Goal: Use online tool/utility: Utilize a website feature to perform a specific function

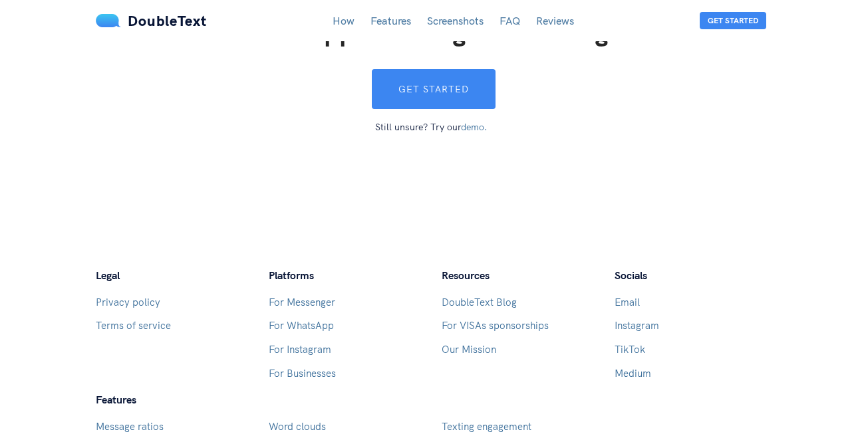
scroll to position [3460, 0]
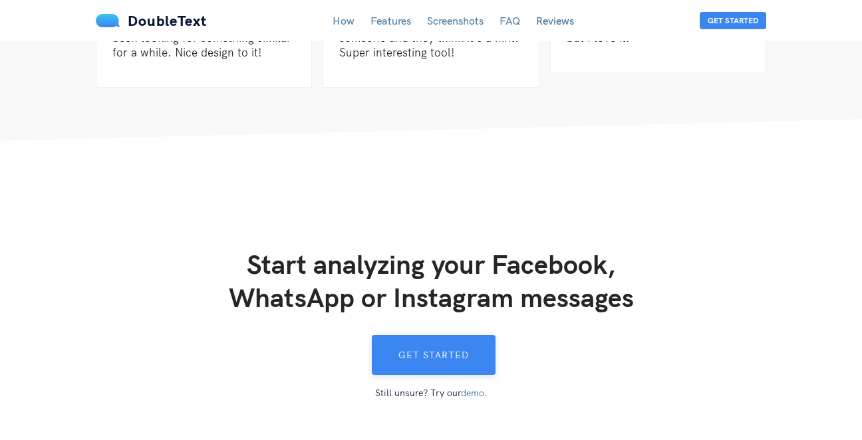
click at [456, 341] on button "Get started" at bounding box center [434, 355] width 124 height 40
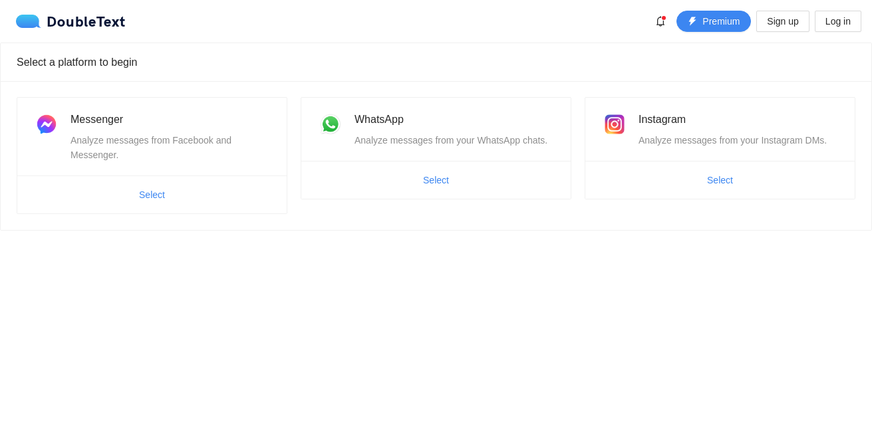
click at [531, 168] on ul "Select" at bounding box center [435, 180] width 269 height 38
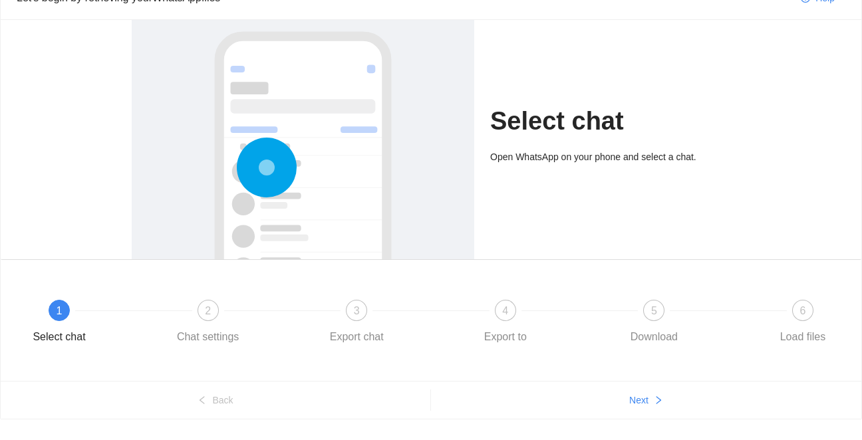
scroll to position [97, 0]
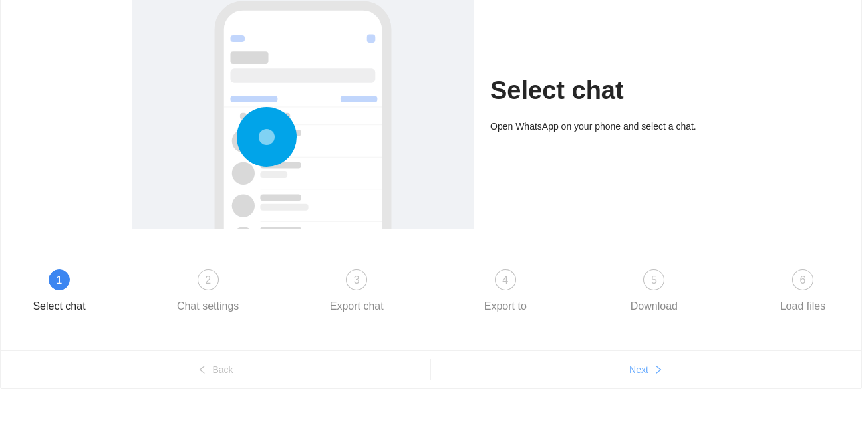
click at [649, 375] on button "Next" at bounding box center [646, 369] width 431 height 21
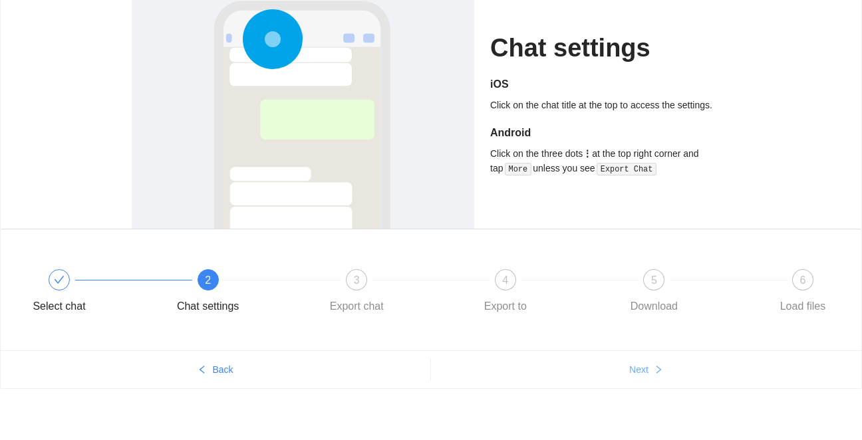
click at [648, 370] on span "Next" at bounding box center [638, 370] width 19 height 15
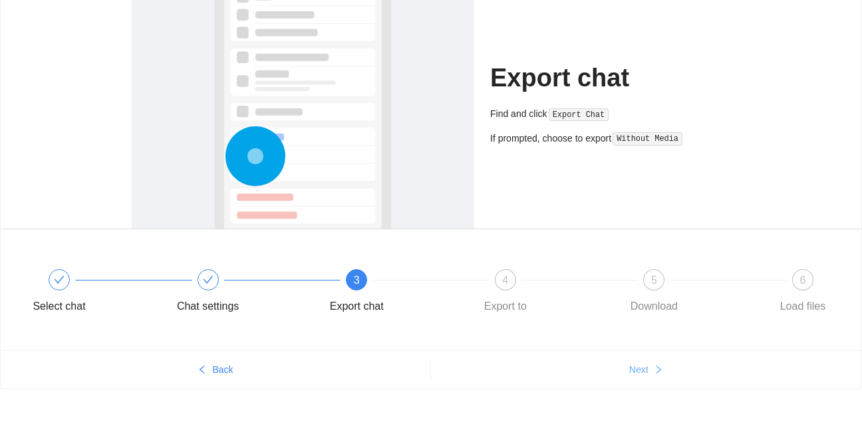
click at [648, 370] on span "Next" at bounding box center [638, 370] width 19 height 15
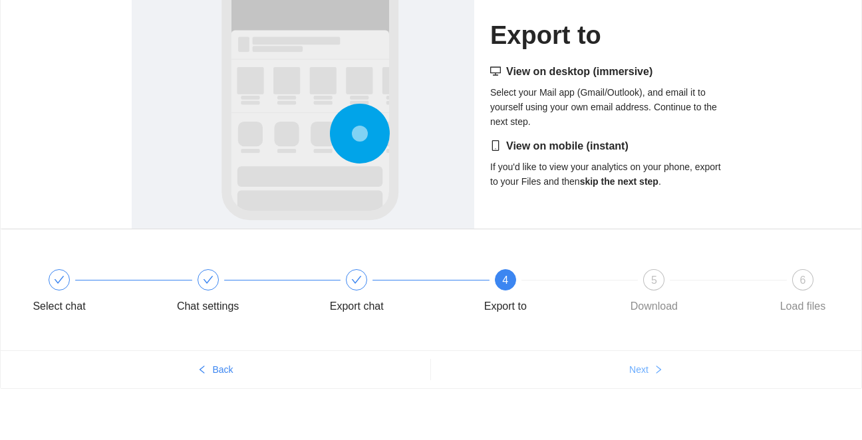
click at [645, 363] on span "Next" at bounding box center [638, 370] width 19 height 15
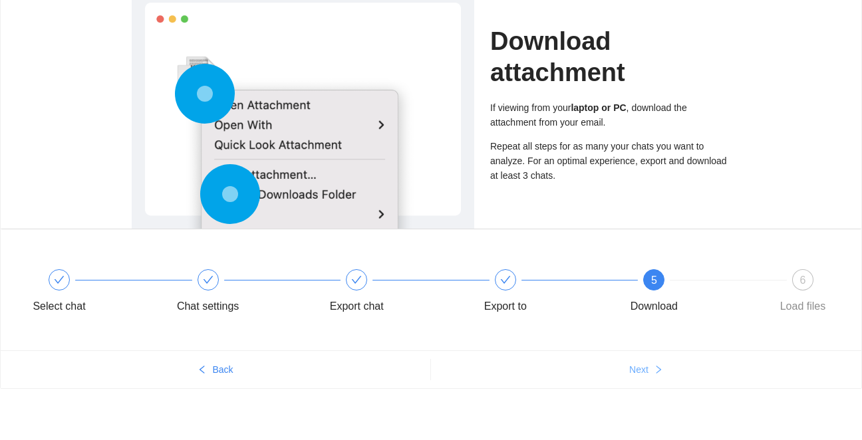
click at [651, 362] on button "Next" at bounding box center [646, 369] width 431 height 21
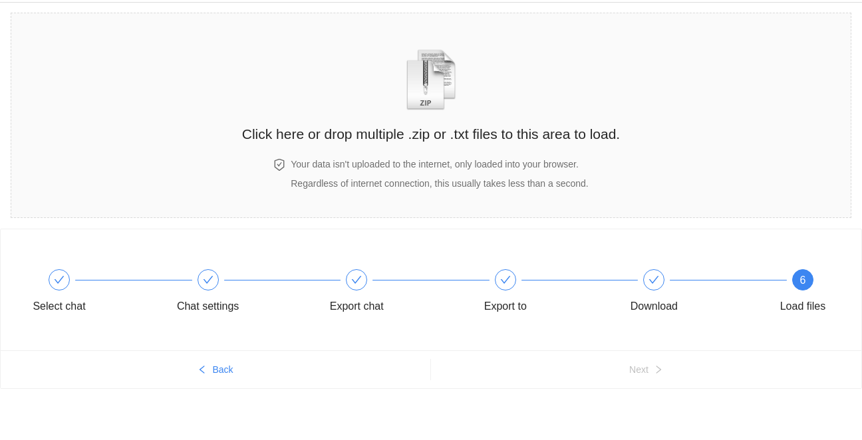
scroll to position [41, 0]
click at [492, 114] on div "Click here or drop multiple .zip or .txt files to this area to load." at bounding box center [431, 86] width 378 height 118
click at [482, 83] on div "Click here or drop multiple .zip or .txt files to this area to load." at bounding box center [431, 86] width 378 height 118
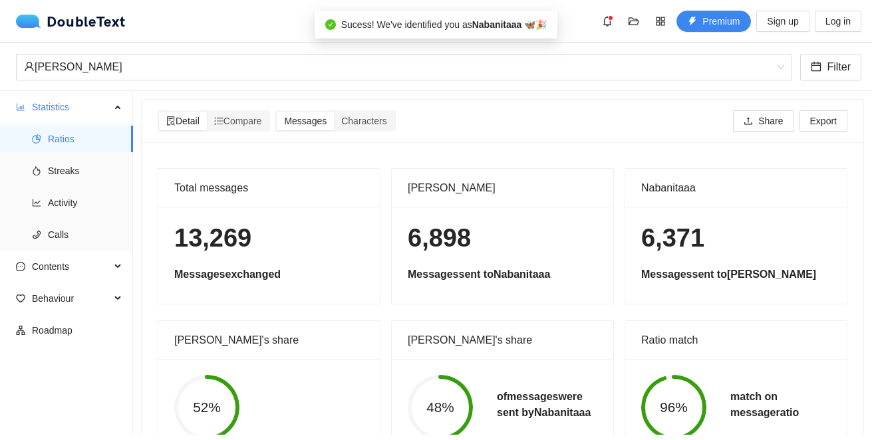
scroll to position [57, 0]
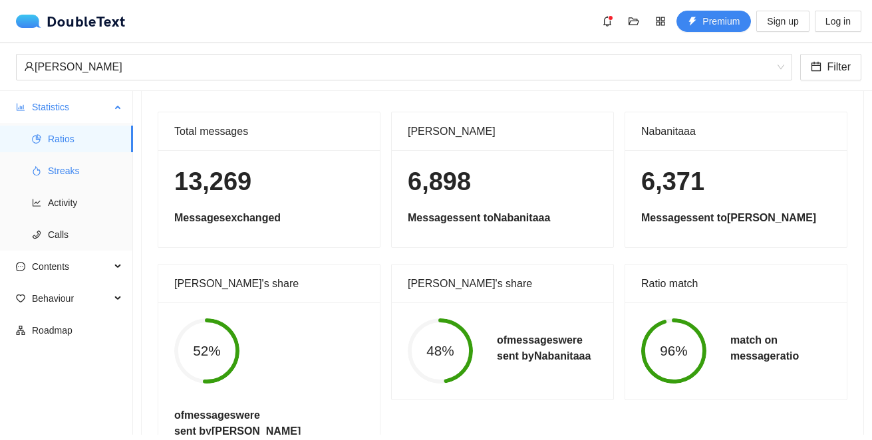
click at [58, 179] on span "Streaks" at bounding box center [85, 171] width 75 height 27
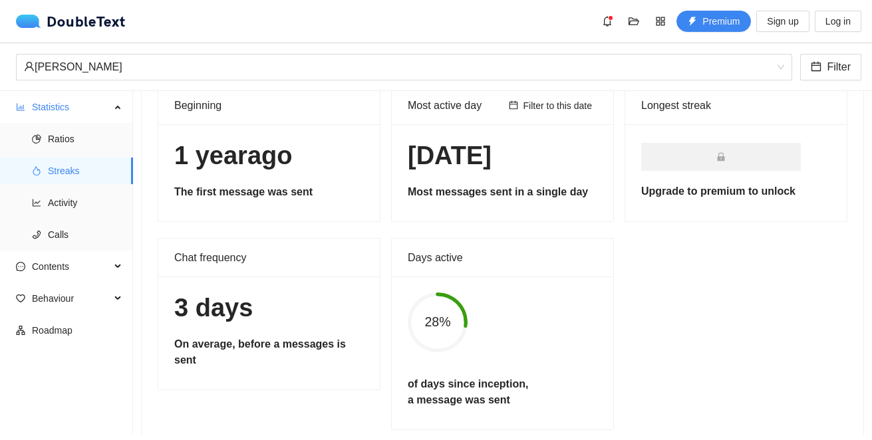
scroll to position [102, 0]
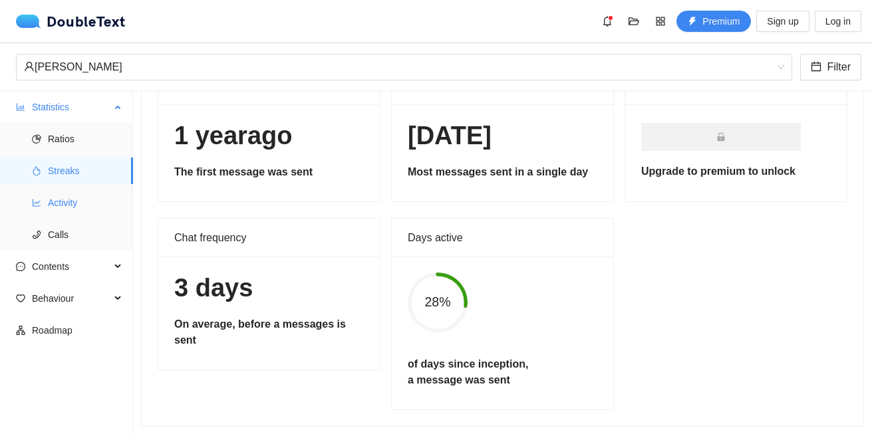
click at [54, 200] on span "Activity" at bounding box center [85, 203] width 75 height 27
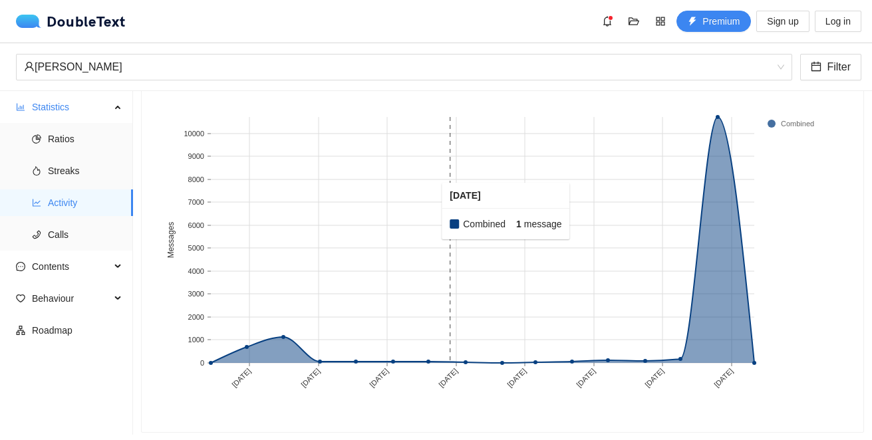
scroll to position [128, 0]
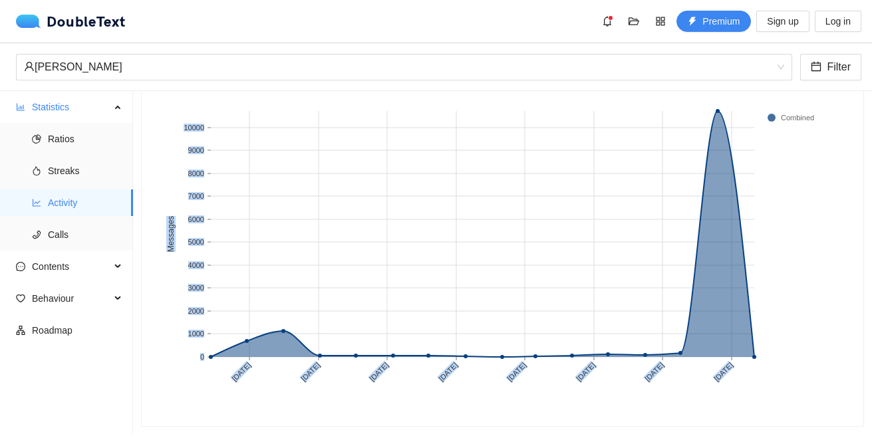
drag, startPoint x: 754, startPoint y: 346, endPoint x: 742, endPoint y: 351, distance: 12.9
click at [742, 351] on icon "[DATE] [DATE] [DATE] [DATE] [DATE] [DATE] [DATE] [DATE] 0 1000 2000 3000 4000 5…" at bounding box center [498, 244] width 680 height 333
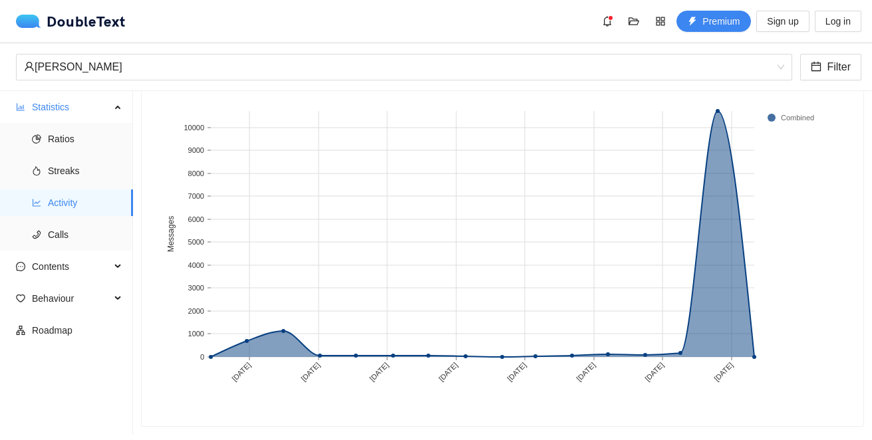
click at [741, 347] on rect at bounding box center [746, 234] width 19 height 246
click at [66, 258] on span "Contents" at bounding box center [71, 267] width 79 height 27
click at [109, 303] on span "Word Cloud" at bounding box center [85, 298] width 75 height 27
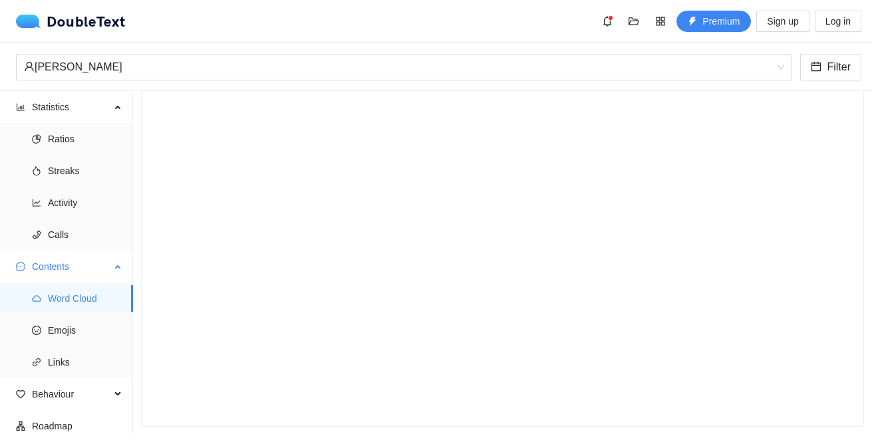
scroll to position [104, 0]
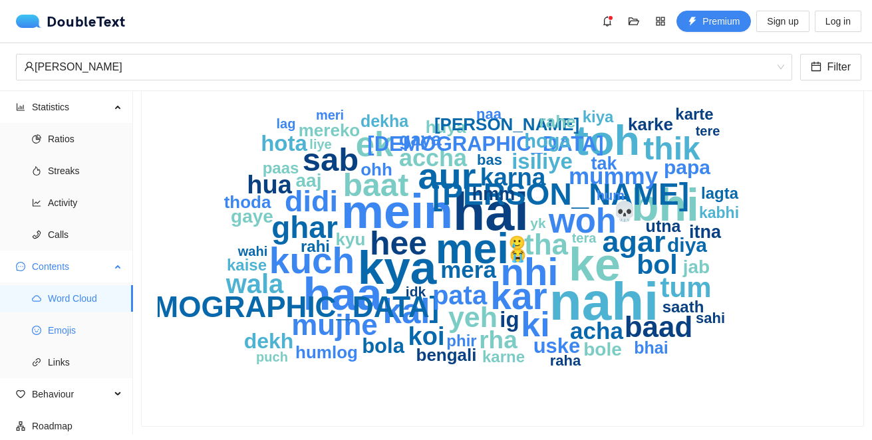
click at [82, 327] on span "Emojis" at bounding box center [85, 330] width 75 height 27
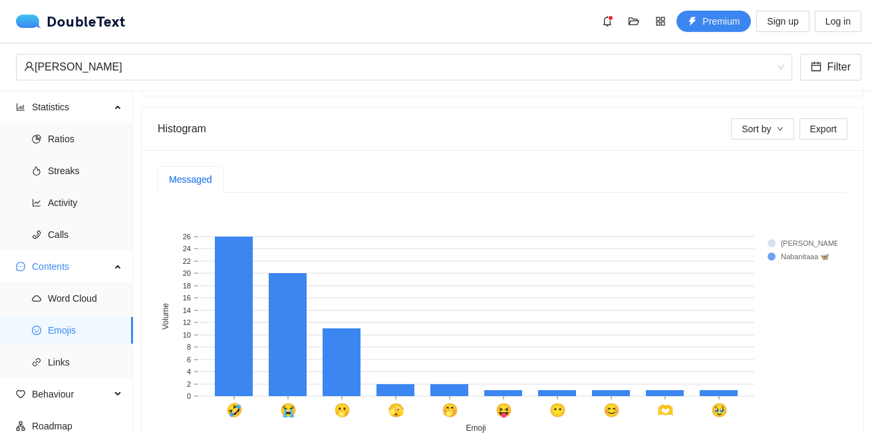
scroll to position [309, 0]
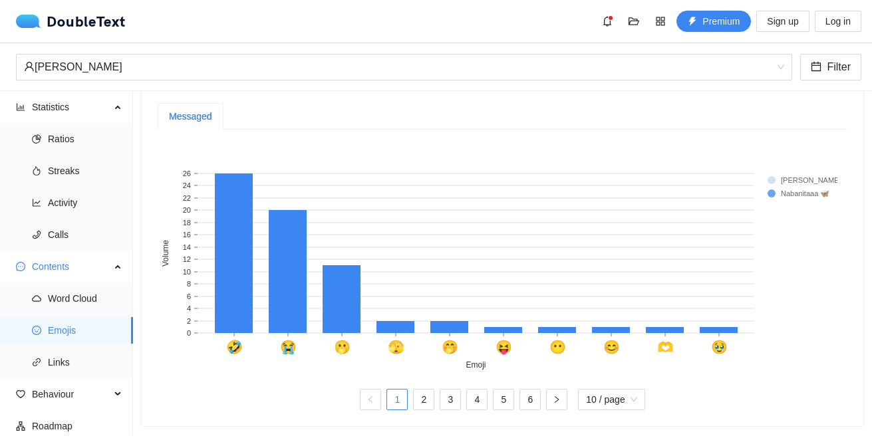
click at [781, 174] on rect at bounding box center [794, 180] width 53 height 13
click at [424, 391] on link "2" at bounding box center [424, 400] width 20 height 20
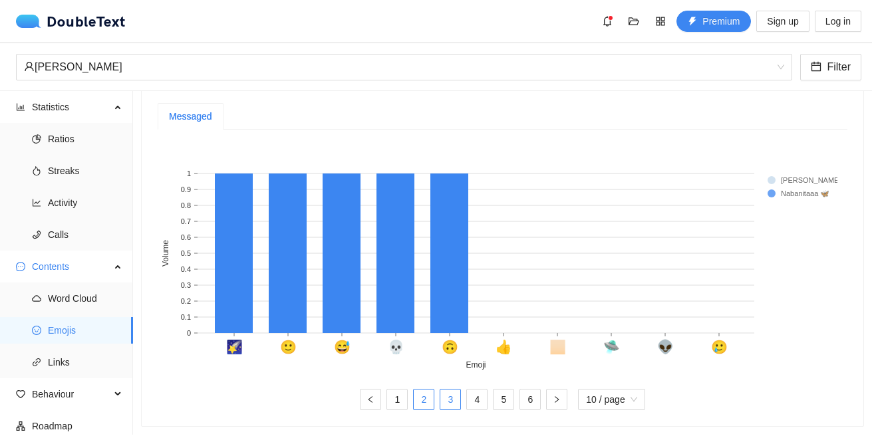
click at [440, 390] on link "3" at bounding box center [450, 400] width 20 height 20
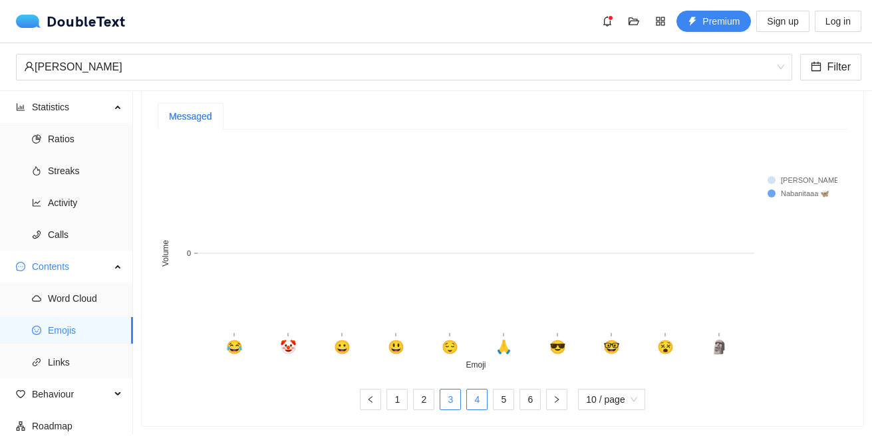
click at [474, 390] on link "4" at bounding box center [477, 400] width 20 height 20
click at [502, 390] on link "5" at bounding box center [504, 400] width 20 height 20
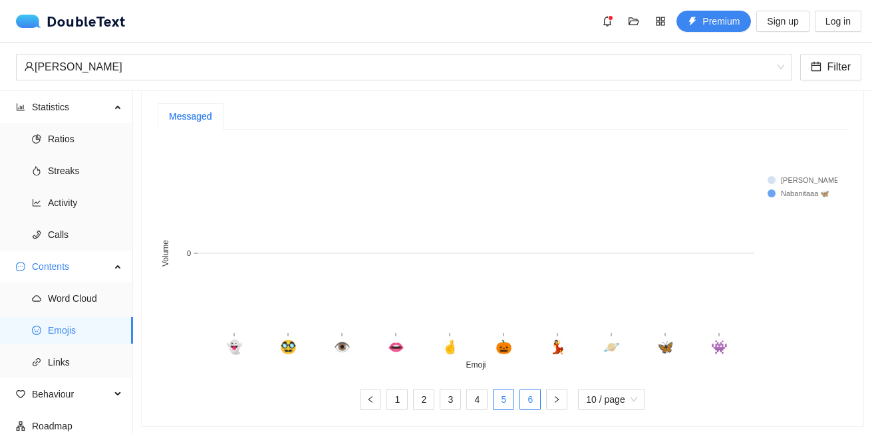
click at [520, 390] on link "6" at bounding box center [530, 400] width 20 height 20
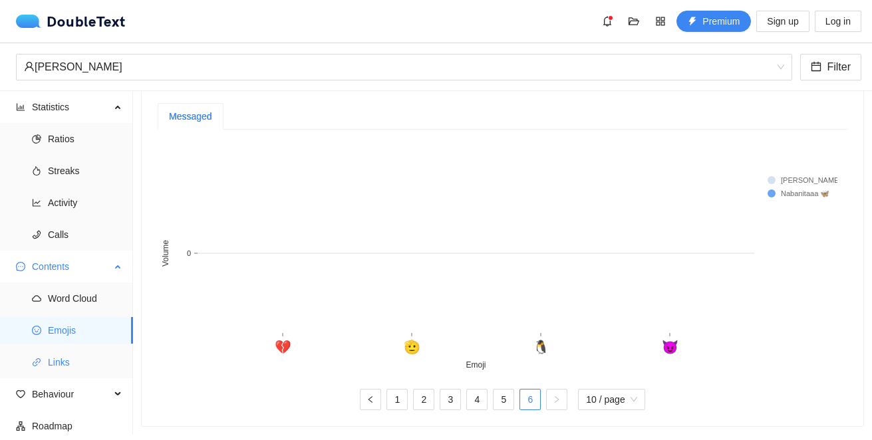
click at [58, 369] on span "Links" at bounding box center [85, 362] width 75 height 27
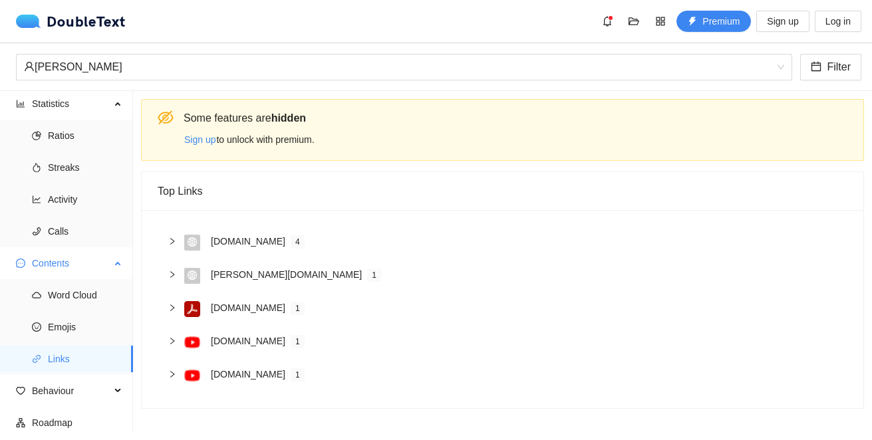
scroll to position [5, 0]
click at [62, 388] on span "Behaviour" at bounding box center [71, 390] width 79 height 27
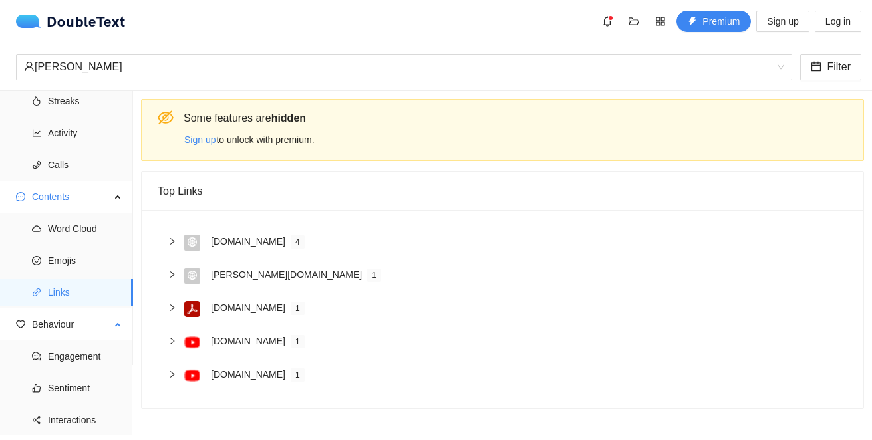
scroll to position [100, 0]
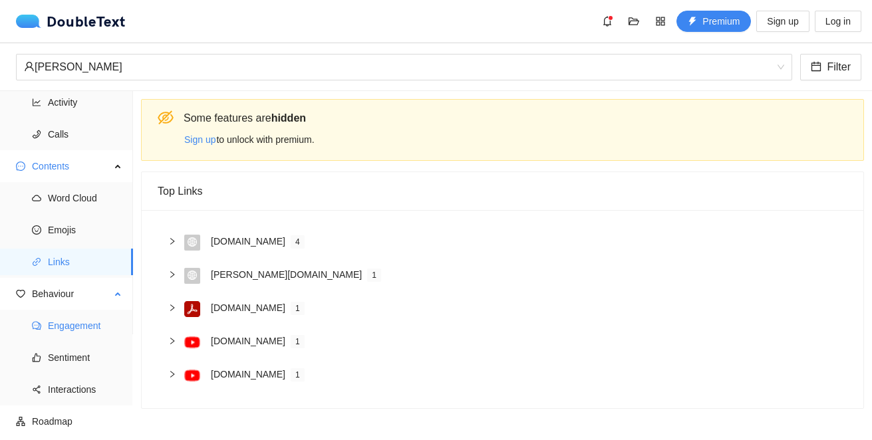
click at [84, 326] on span "Engagement" at bounding box center [85, 326] width 75 height 27
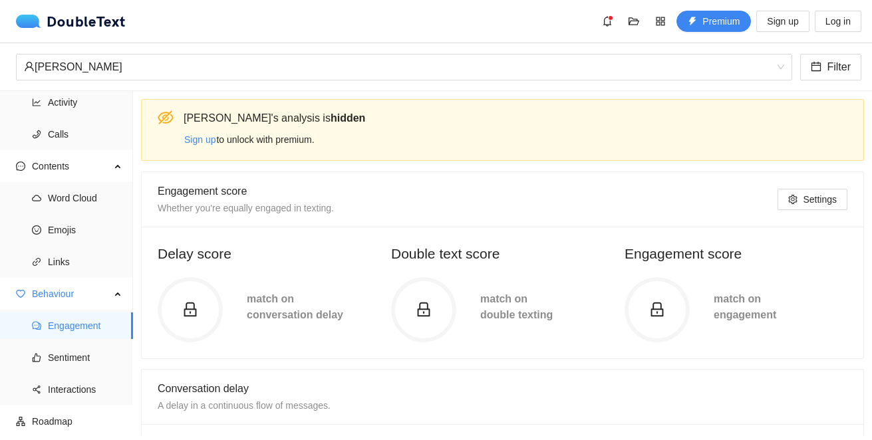
scroll to position [266, 0]
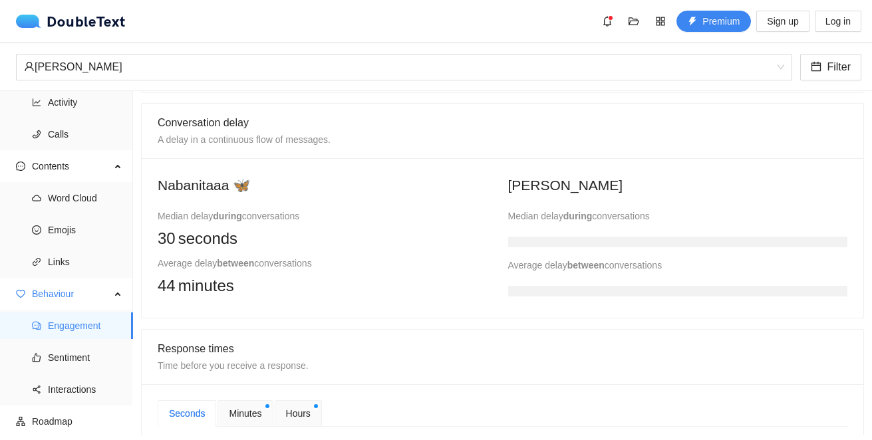
click at [555, 209] on div "Median delay during conversations" at bounding box center [678, 216] width 340 height 15
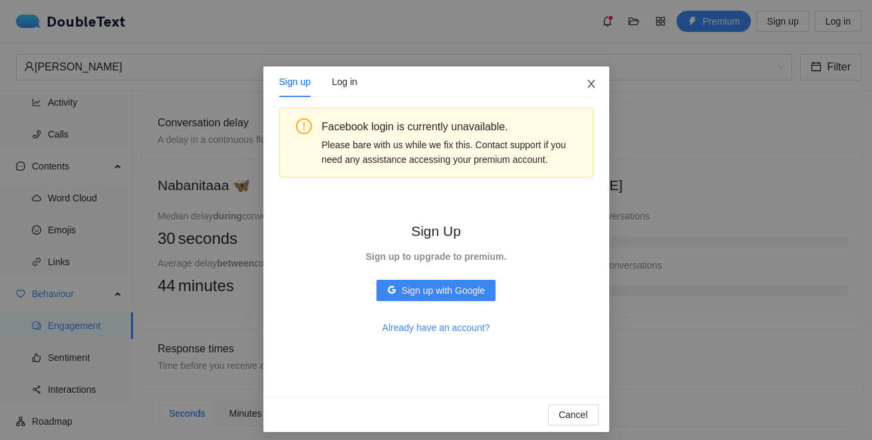
click at [580, 84] on span "Close" at bounding box center [592, 85] width 36 height 36
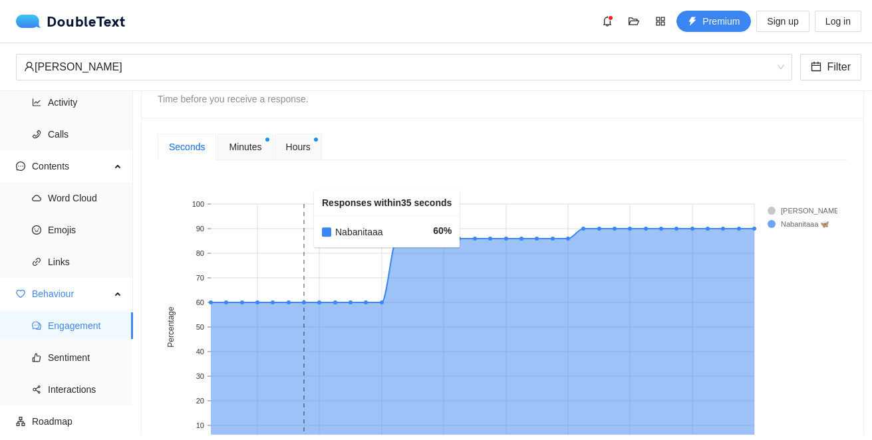
scroll to position [532, 0]
click at [790, 214] on rect at bounding box center [794, 211] width 53 height 13
click at [789, 212] on rect at bounding box center [794, 211] width 53 height 13
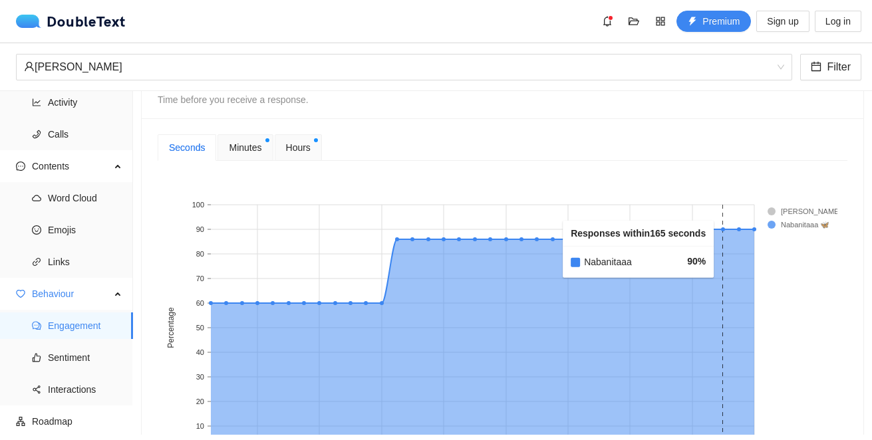
scroll to position [798, 0]
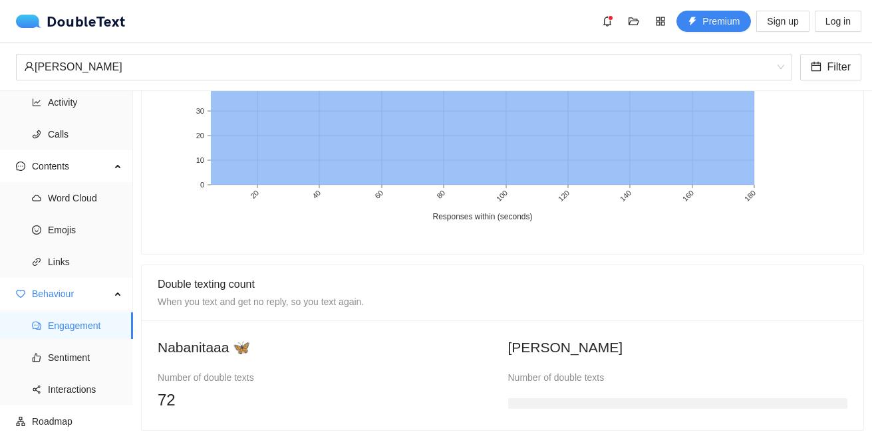
click at [395, 277] on div "Double texting count When you text and get no reply, so you text again." at bounding box center [503, 292] width 690 height 33
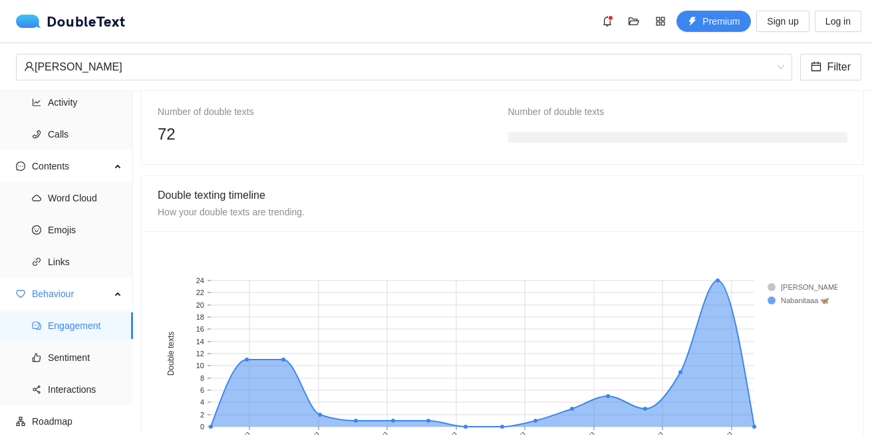
scroll to position [1144, 0]
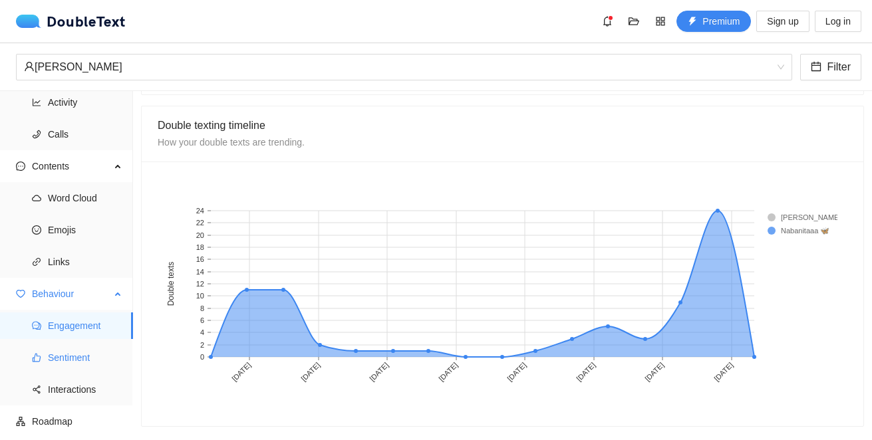
click at [85, 355] on span "Sentiment" at bounding box center [85, 358] width 75 height 27
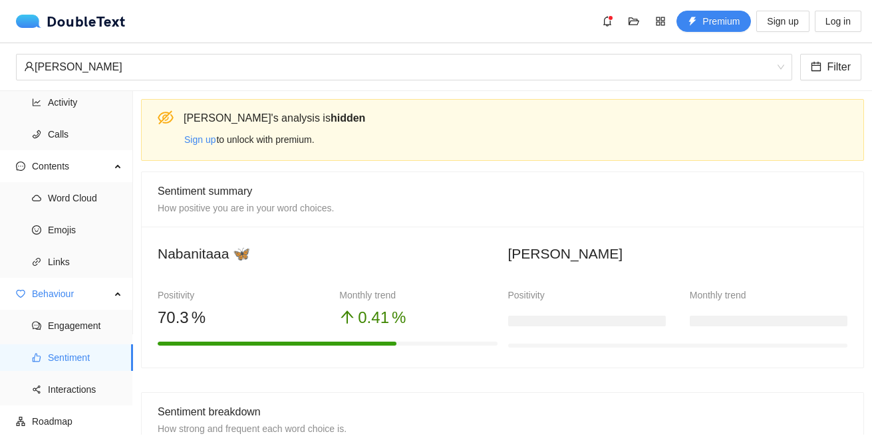
scroll to position [266, 0]
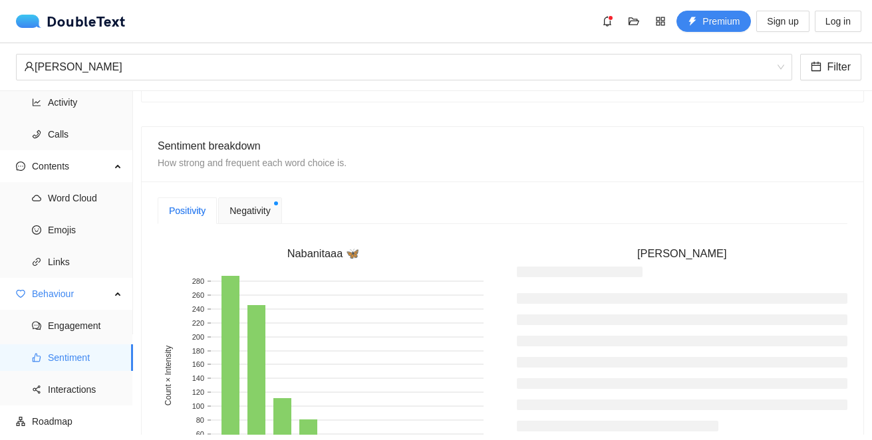
click at [267, 212] on span "Negativity" at bounding box center [250, 211] width 41 height 15
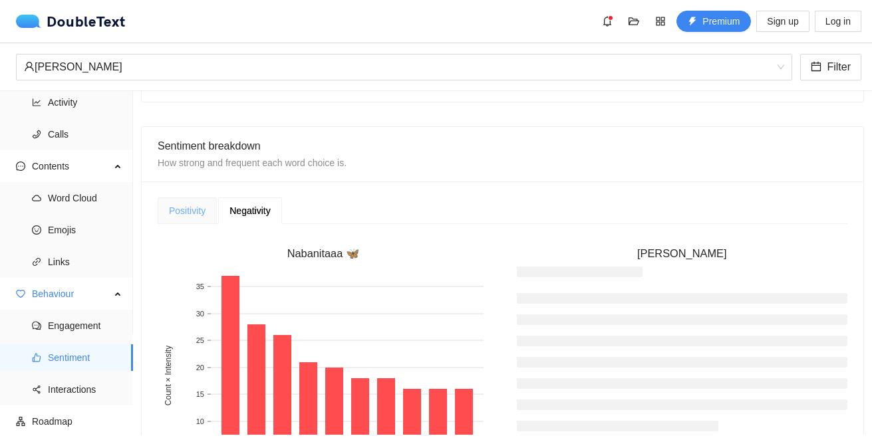
click at [192, 202] on div "Positivity" at bounding box center [187, 211] width 59 height 27
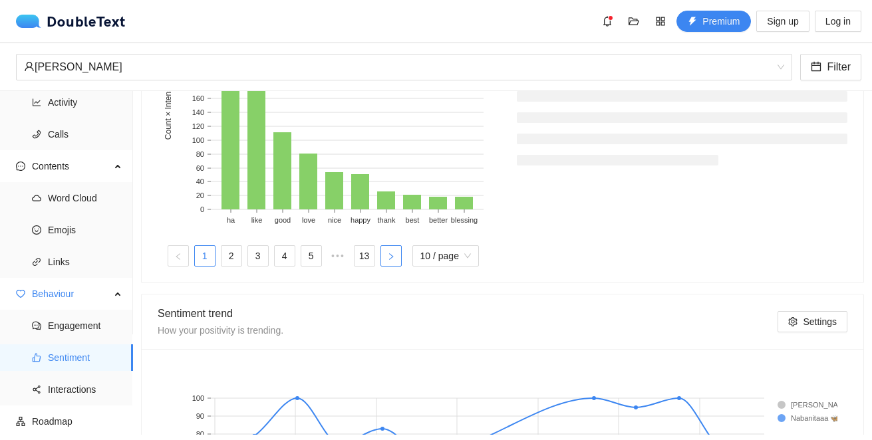
scroll to position [763, 0]
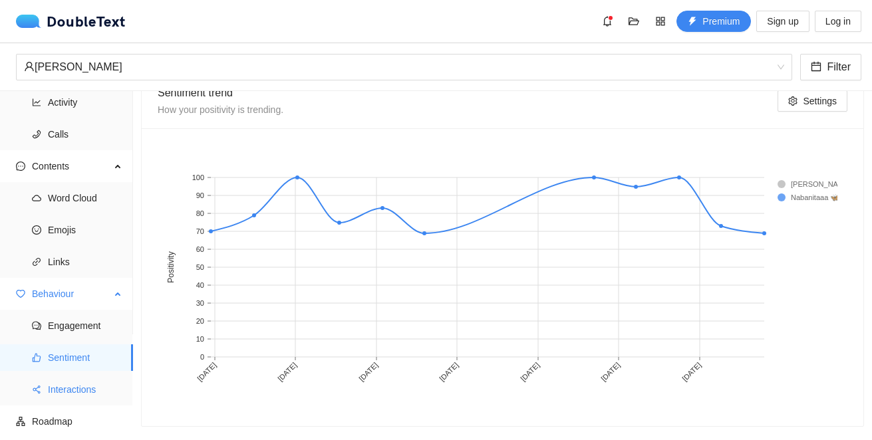
click at [87, 395] on span "Interactions" at bounding box center [85, 390] width 75 height 27
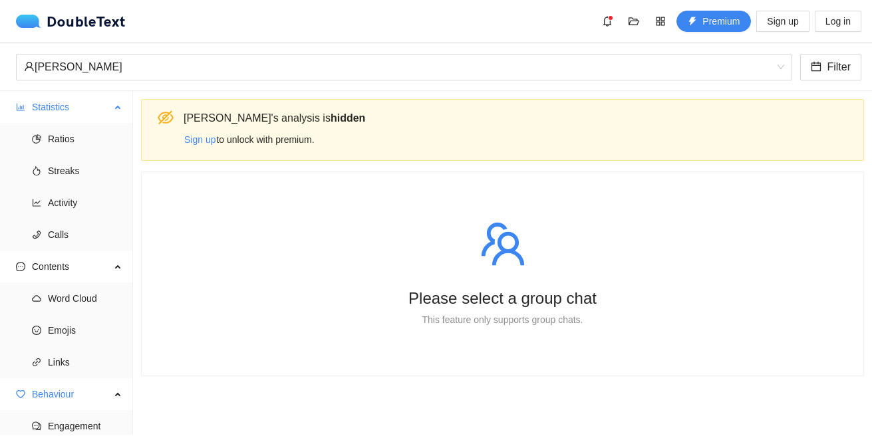
click at [74, 109] on span "Statistics" at bounding box center [71, 107] width 79 height 27
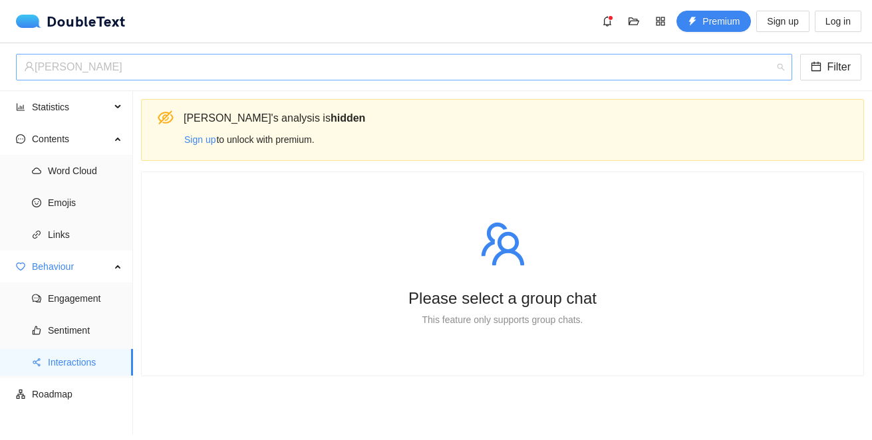
click at [153, 66] on div "[PERSON_NAME]" at bounding box center [398, 67] width 749 height 25
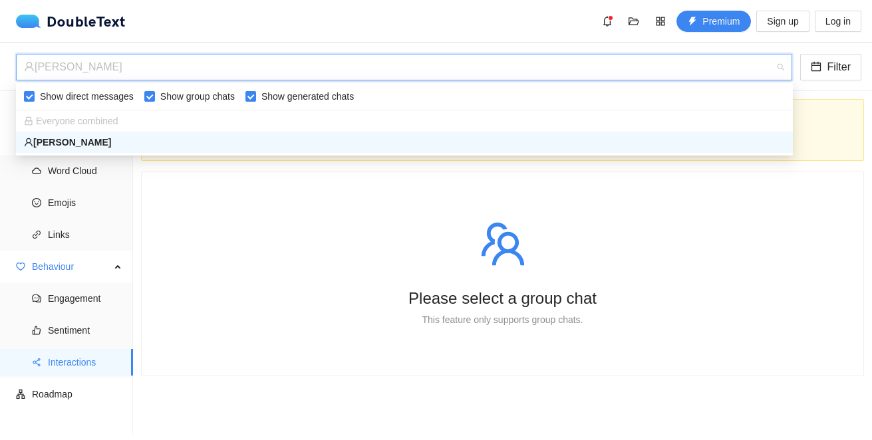
click at [202, 69] on div "[PERSON_NAME]" at bounding box center [398, 67] width 749 height 25
